Goal: Task Accomplishment & Management: Manage account settings

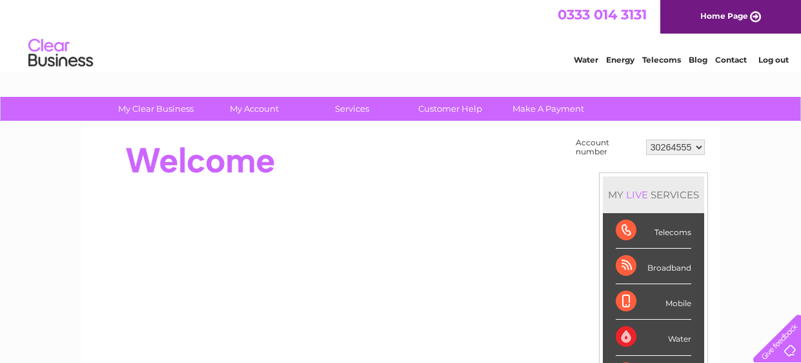
click at [392, 165] on div at bounding box center [329, 161] width 470 height 52
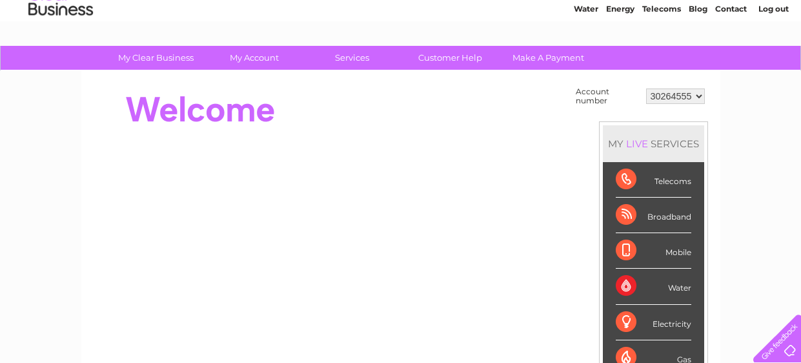
scroll to position [25, 0]
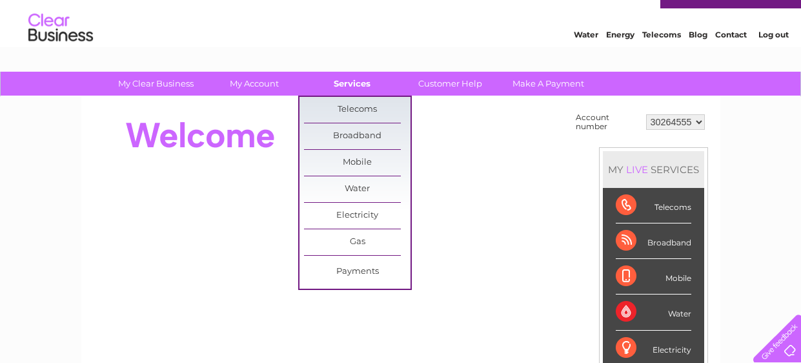
click at [352, 87] on link "Services" at bounding box center [352, 84] width 106 height 24
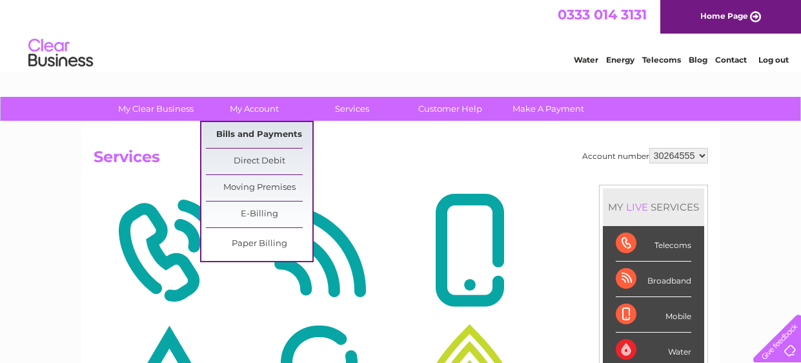
click at [259, 141] on link "Bills and Payments" at bounding box center [259, 135] width 106 height 26
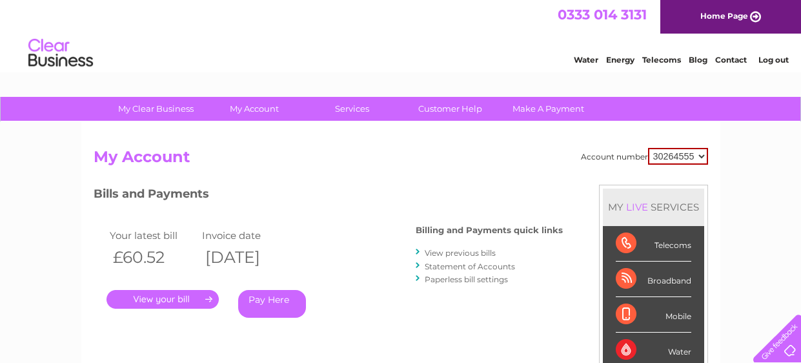
click at [468, 252] on link "View previous bills" at bounding box center [460, 253] width 71 height 10
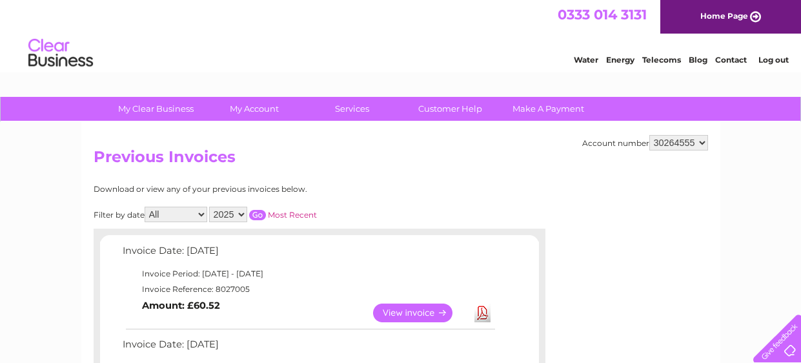
click at [223, 212] on select "2025 2024 2023" at bounding box center [228, 214] width 38 height 15
select select "2024"
click at [209, 207] on select "2025 2024 2023" at bounding box center [228, 214] width 38 height 15
click at [252, 215] on input "button" at bounding box center [257, 215] width 17 height 10
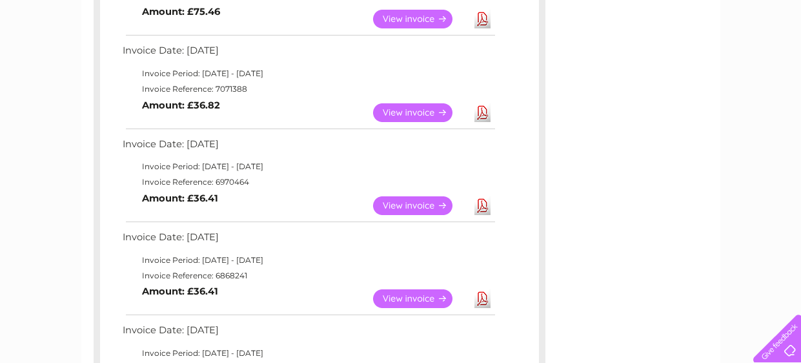
scroll to position [412, 0]
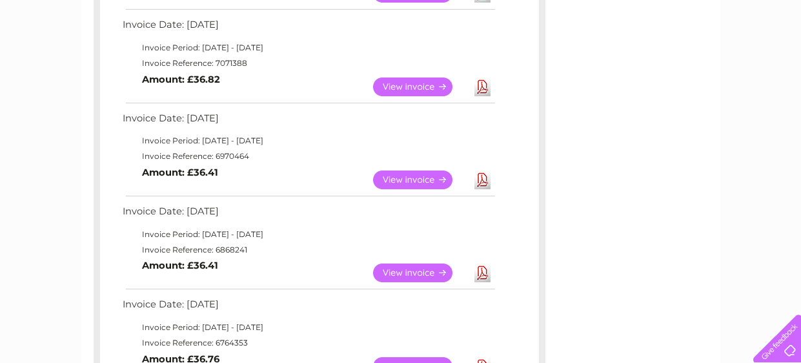
click at [396, 272] on link "View" at bounding box center [420, 272] width 95 height 19
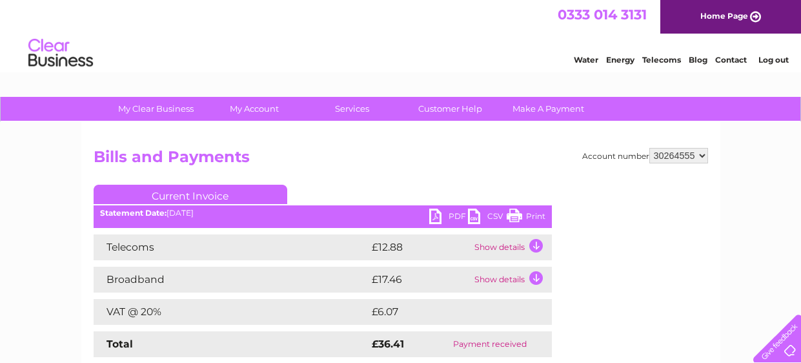
click at [476, 160] on h2 "Bills and Payments" at bounding box center [401, 160] width 614 height 25
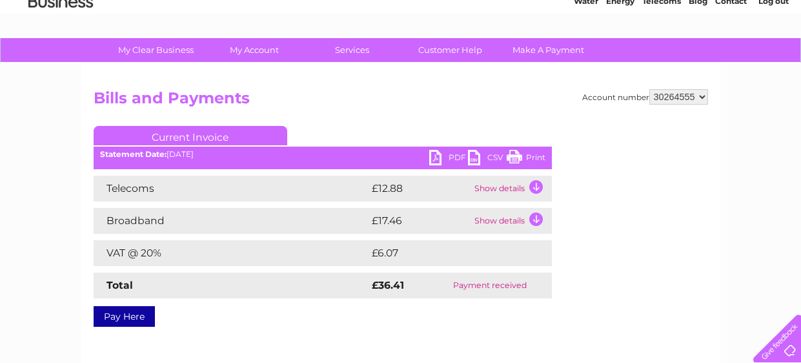
scroll to position [77, 0]
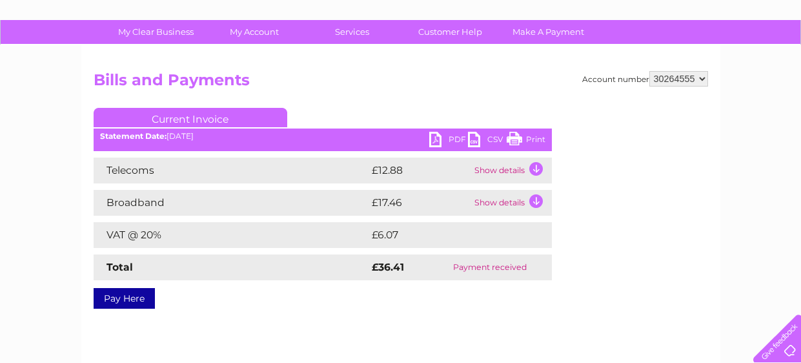
click at [444, 145] on link "PDF" at bounding box center [448, 141] width 39 height 19
click at [702, 76] on select "30264555 30264686" at bounding box center [678, 78] width 59 height 15
select select "30264686"
click at [652, 71] on select "30264555 30264686" at bounding box center [678, 78] width 59 height 15
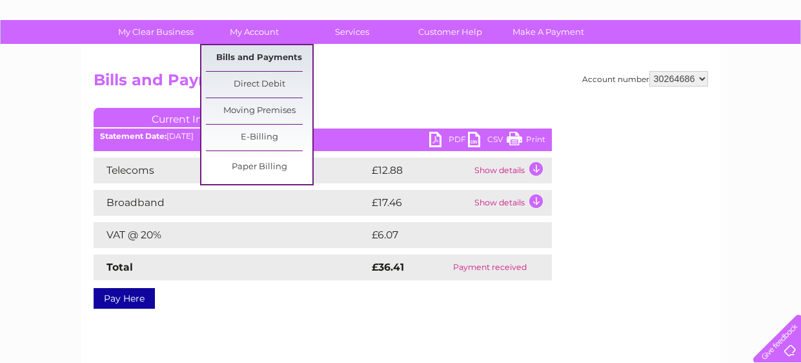
click at [247, 63] on link "Bills and Payments" at bounding box center [259, 58] width 106 height 26
click at [274, 61] on link "Bills and Payments" at bounding box center [259, 58] width 106 height 26
click at [270, 33] on link "My Account" at bounding box center [254, 32] width 106 height 24
click at [269, 50] on link "Bills and Payments" at bounding box center [259, 58] width 106 height 26
click at [262, 57] on link "Bills and Payments" at bounding box center [259, 58] width 106 height 26
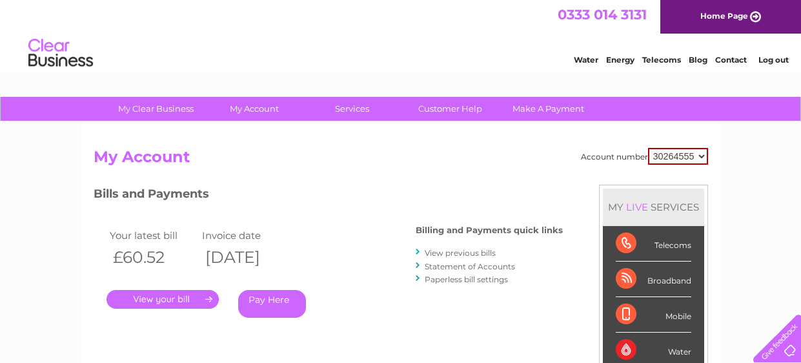
click at [472, 251] on link "View previous bills" at bounding box center [460, 253] width 71 height 10
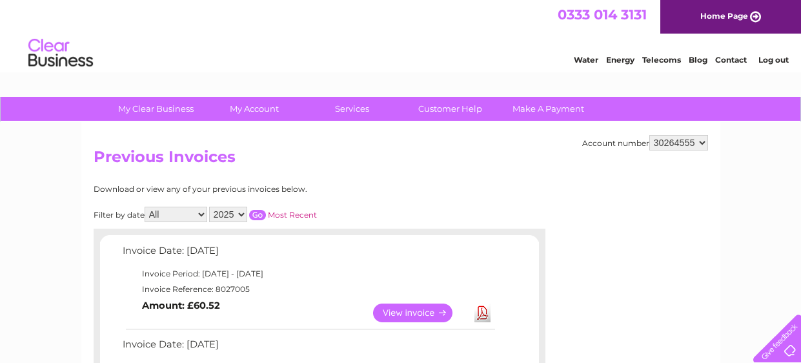
click at [696, 143] on select "30264555 30264686" at bounding box center [678, 142] width 59 height 15
select select "30264686"
click at [652, 135] on select "30264555 30264686" at bounding box center [678, 142] width 59 height 15
click at [223, 216] on select "2025 2024 2023 2022" at bounding box center [228, 214] width 38 height 15
click at [209, 207] on select "2025 2024 2023 2022" at bounding box center [228, 214] width 38 height 15
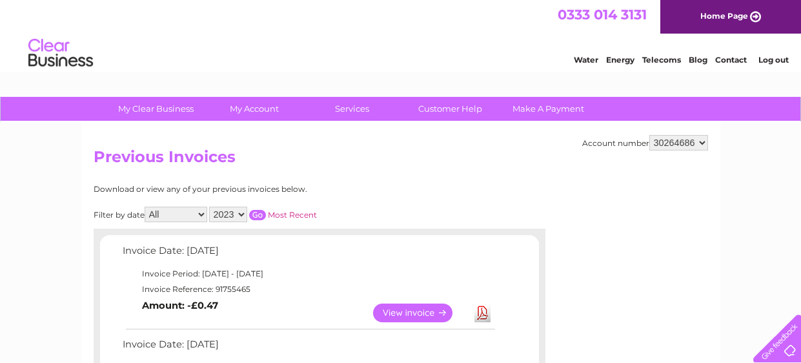
click at [367, 192] on div "Download or view any of your previous invoices below." at bounding box center [263, 189] width 339 height 9
click at [228, 215] on select "2025 2024 2023 2022" at bounding box center [228, 214] width 38 height 15
select select "2024"
click at [209, 207] on select "2025 2024 2023 2022" at bounding box center [228, 214] width 38 height 15
click at [465, 166] on h2 "Previous Invoices" at bounding box center [401, 160] width 614 height 25
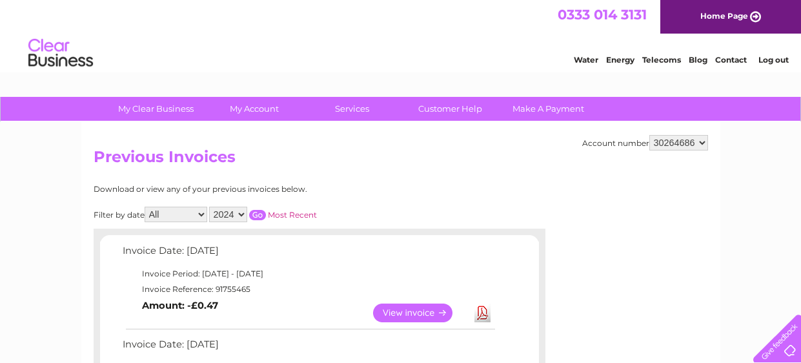
click at [465, 166] on h2 "Previous Invoices" at bounding box center [401, 160] width 614 height 25
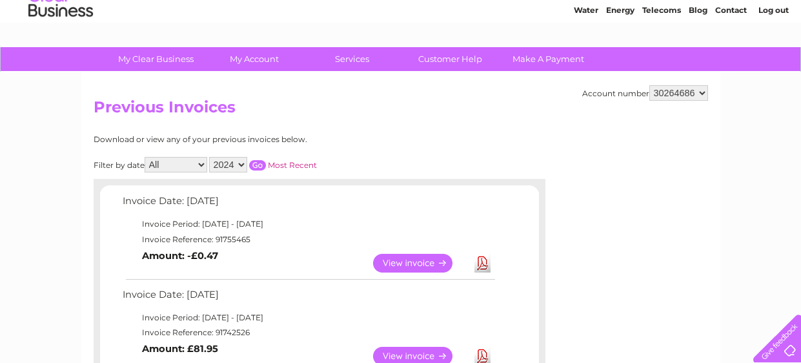
scroll to position [51, 0]
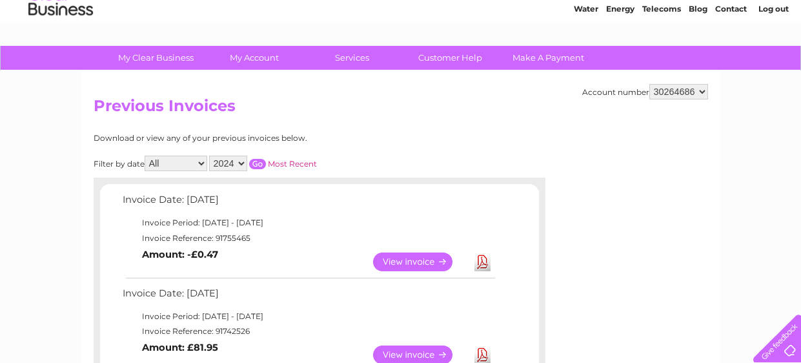
click at [250, 165] on input "button" at bounding box center [257, 164] width 17 height 10
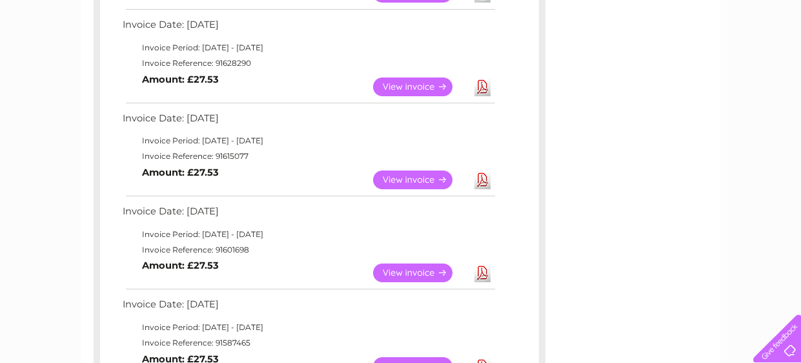
scroll to position [438, 0]
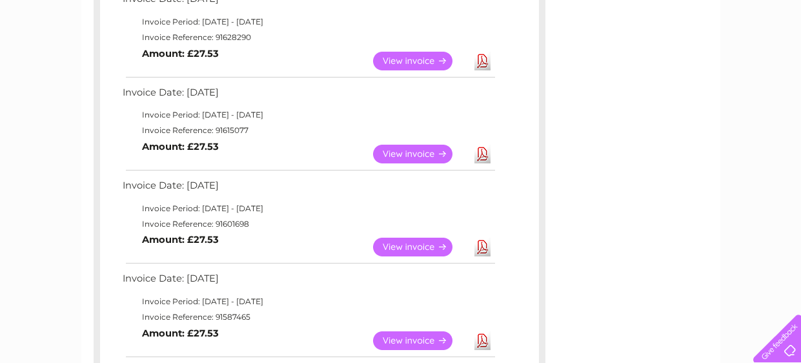
click at [398, 244] on link "View" at bounding box center [420, 247] width 95 height 19
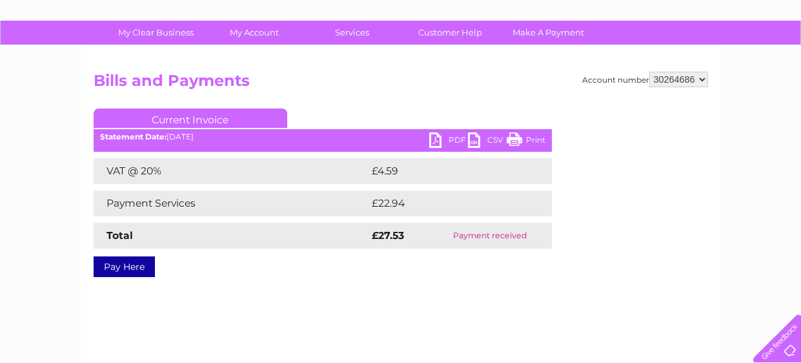
scroll to position [77, 0]
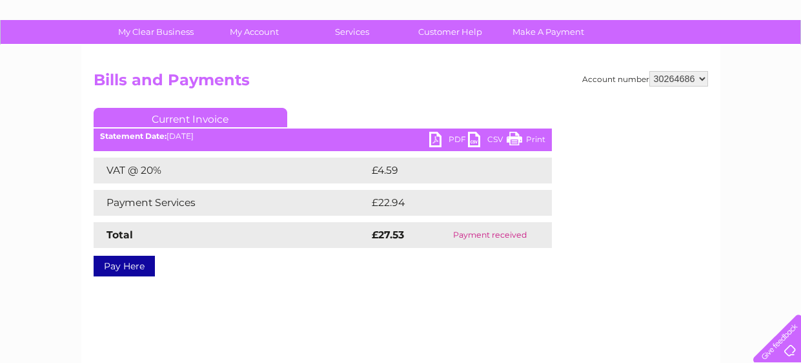
click at [438, 144] on link "PDF" at bounding box center [448, 141] width 39 height 19
